Goal: Check status: Check status

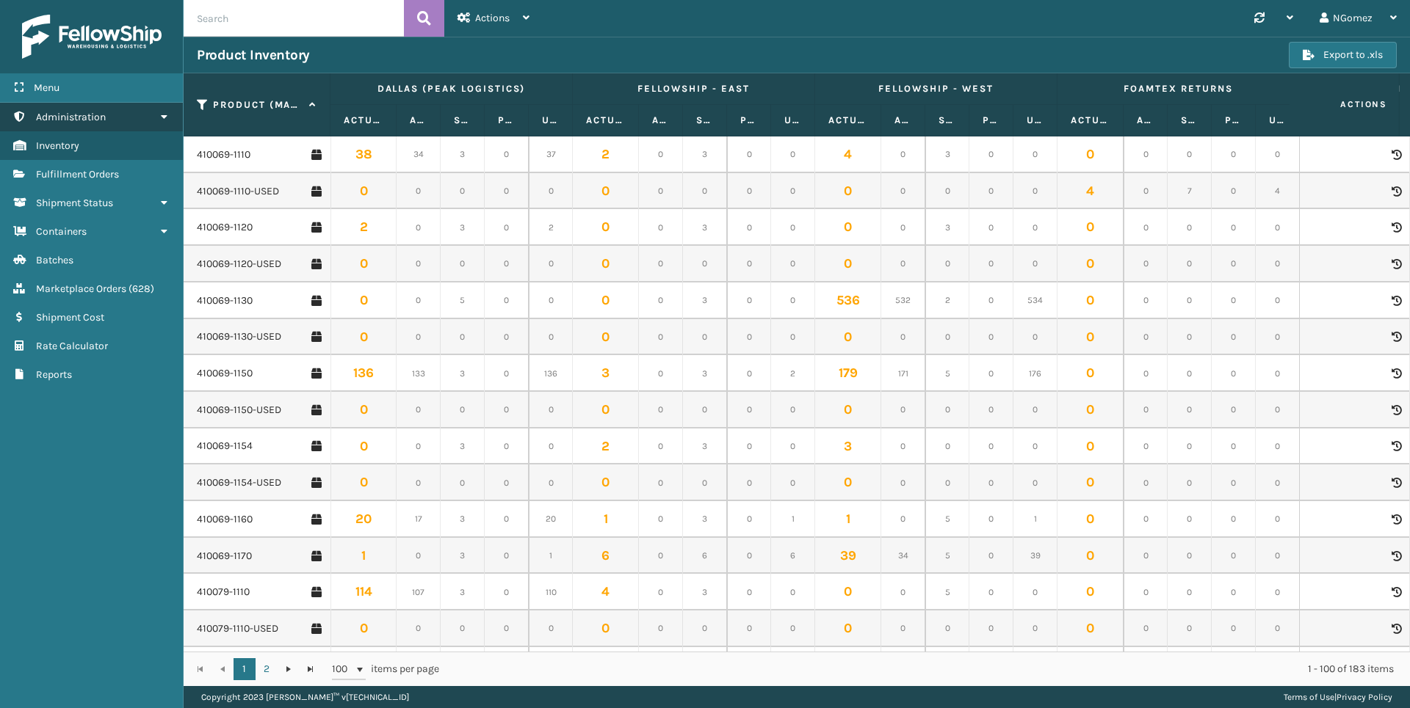
click at [159, 111] on link "Administration" at bounding box center [91, 117] width 183 height 29
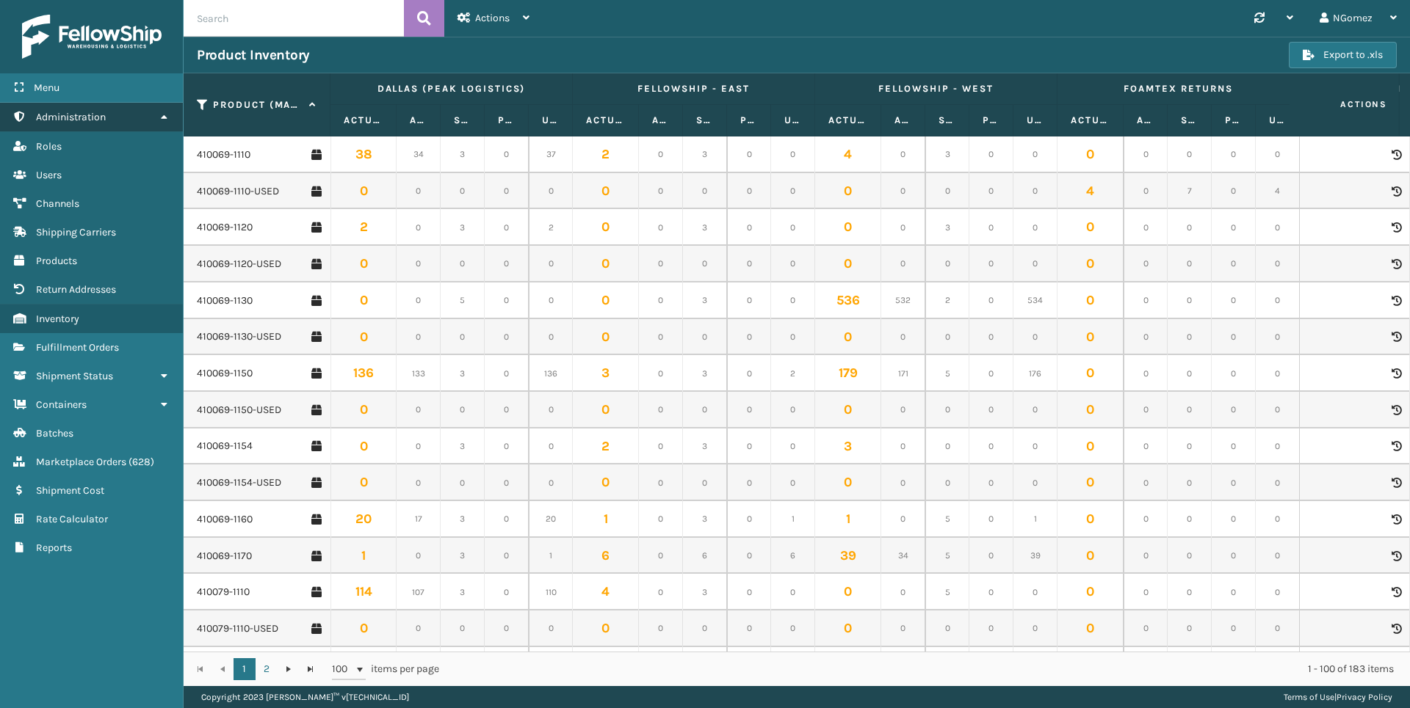
click at [159, 111] on link "Administration" at bounding box center [91, 117] width 183 height 29
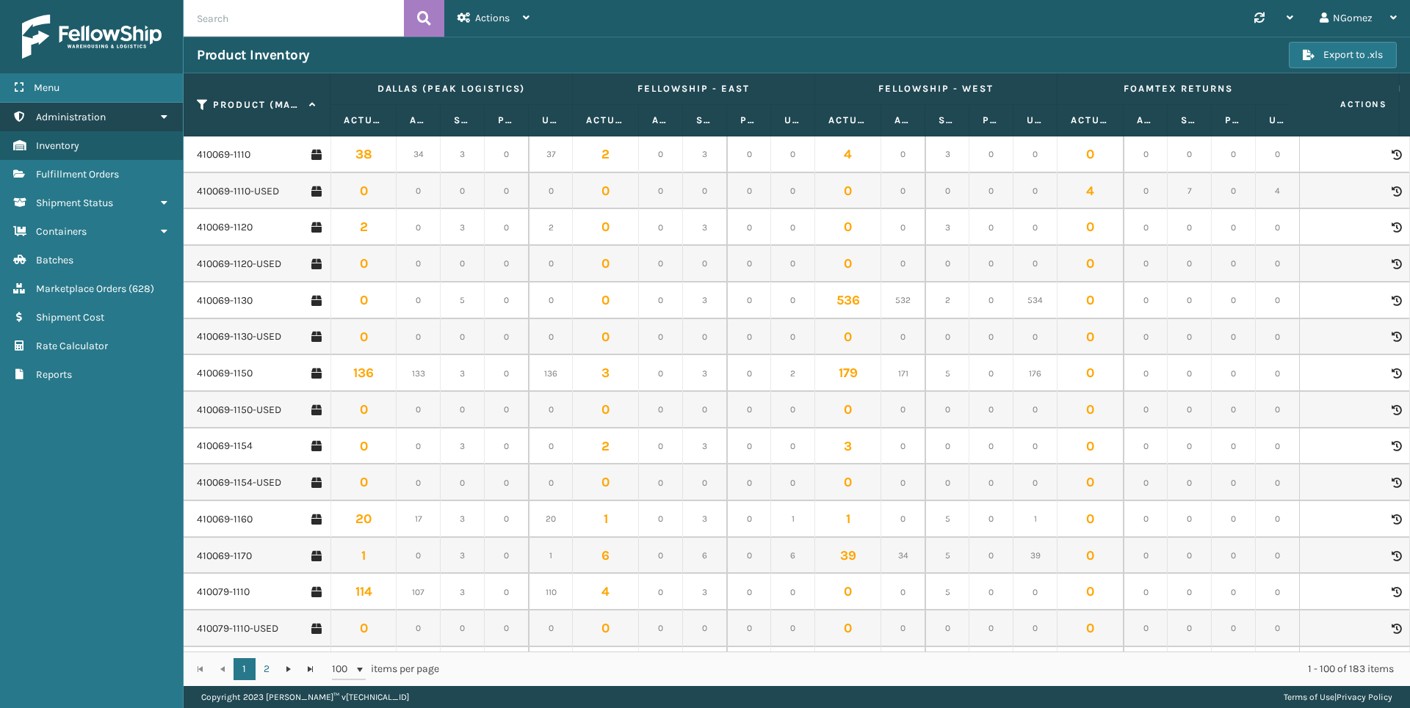
click at [159, 111] on link "Administration" at bounding box center [91, 117] width 183 height 29
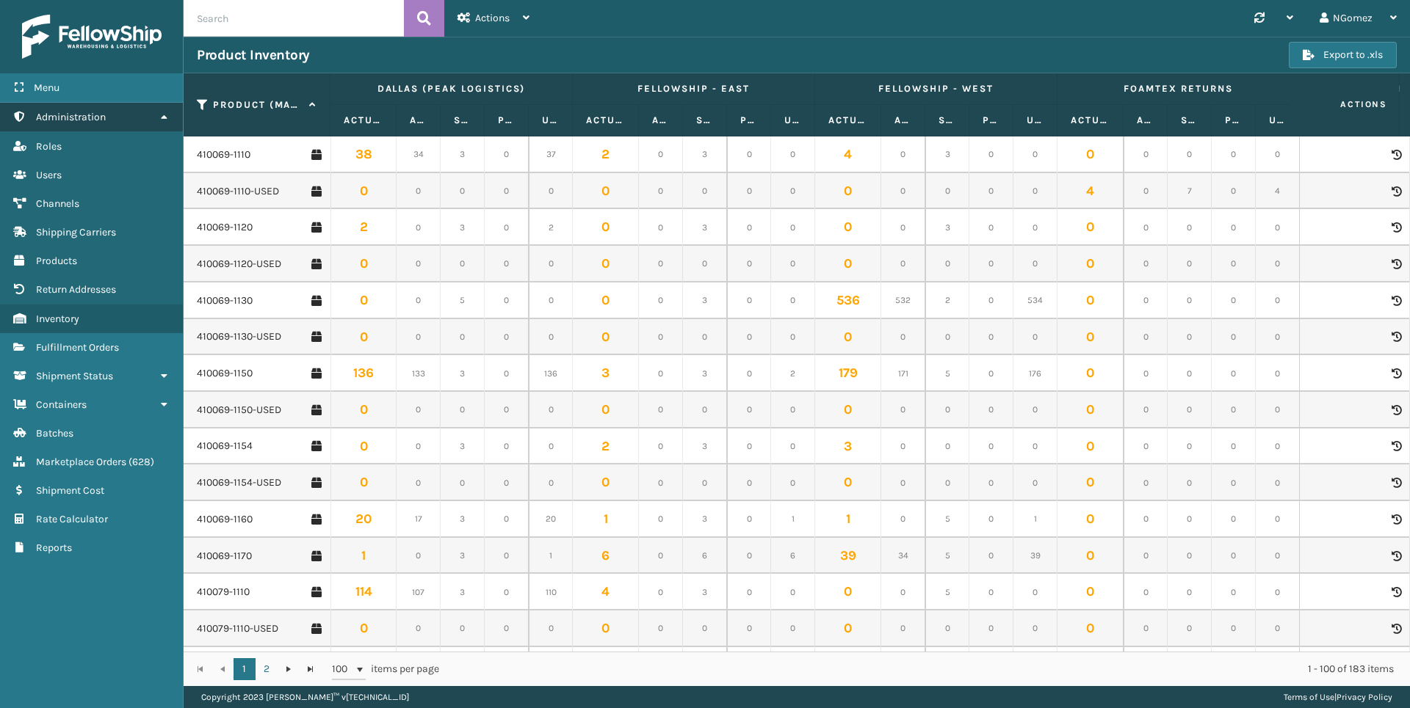
click at [145, 121] on link "Administration" at bounding box center [91, 117] width 183 height 29
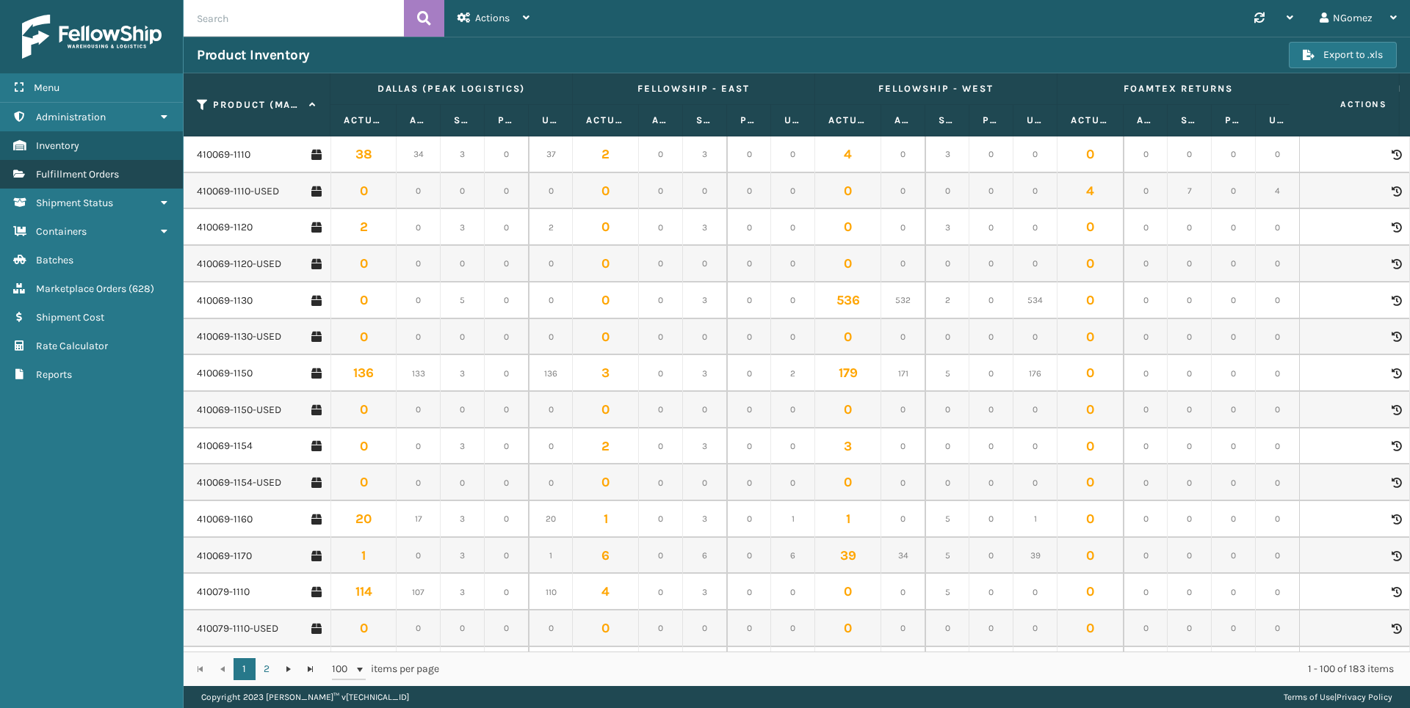
click at [147, 178] on link "Fulfillment Orders" at bounding box center [91, 174] width 183 height 29
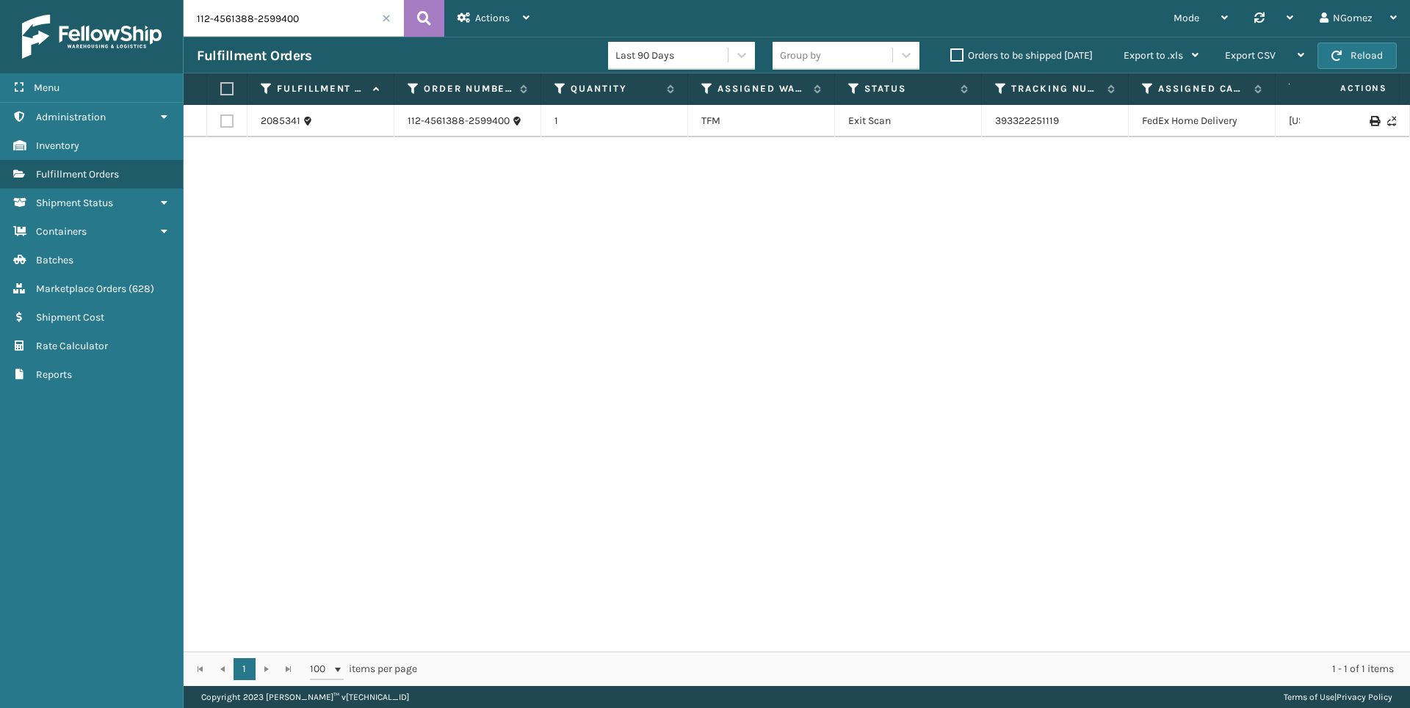
click at [266, 12] on input "112-4561388-2599400" at bounding box center [294, 18] width 220 height 37
paste input "1274459-1091"
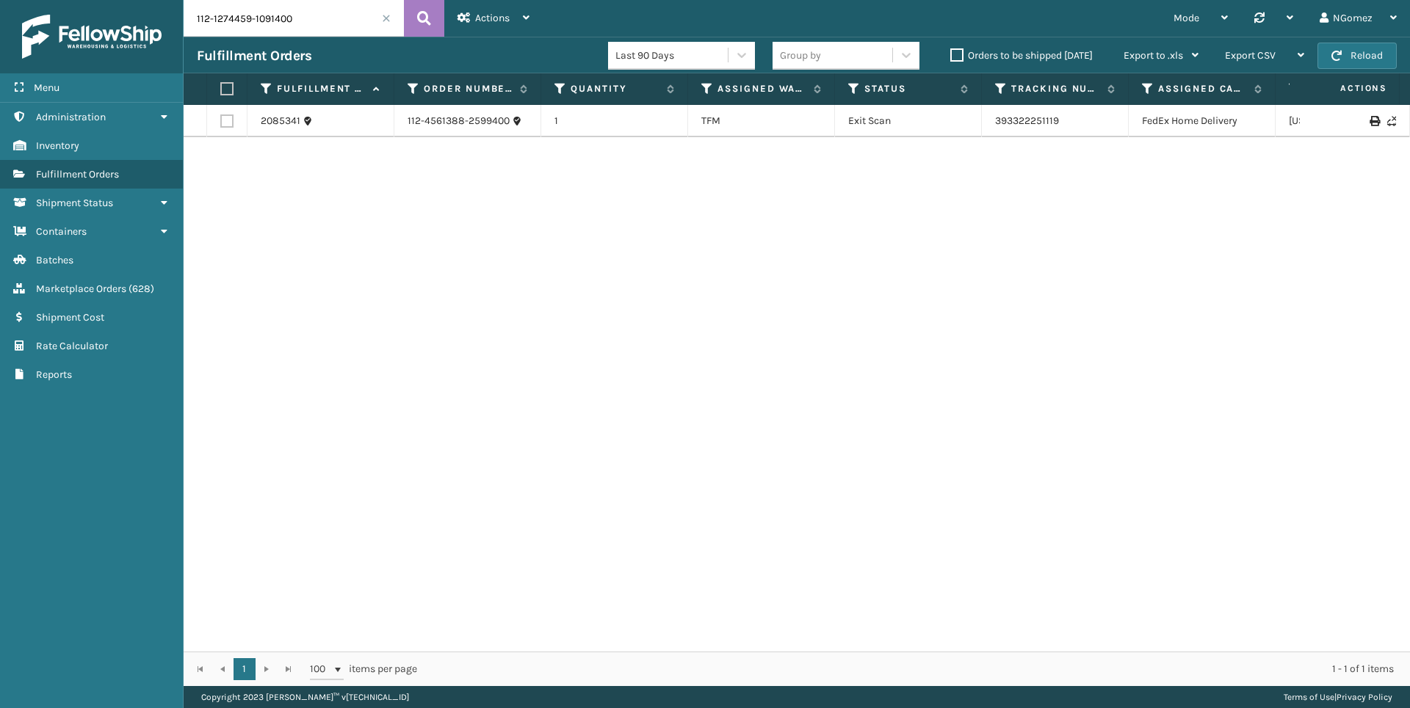
type input "112-1274459-1091400"
click at [1018, 112] on td "393171924297" at bounding box center [1055, 121] width 147 height 32
click at [1020, 123] on link "393171924297" at bounding box center [1027, 121] width 65 height 12
